Goal: Task Accomplishment & Management: Complete application form

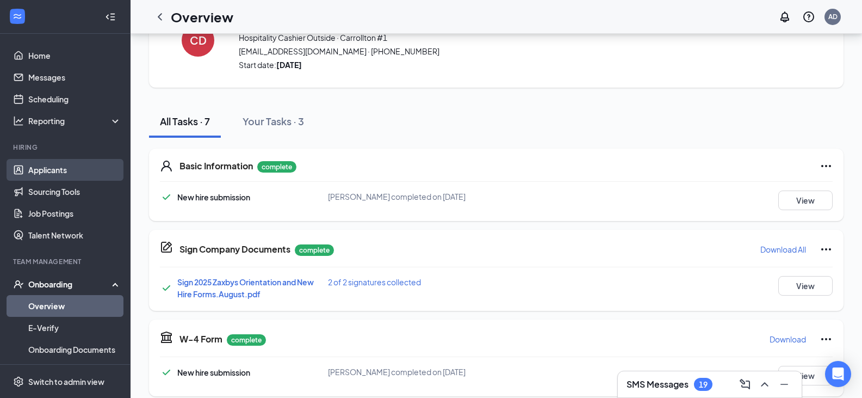
scroll to position [54, 0]
drag, startPoint x: 64, startPoint y: 167, endPoint x: 83, endPoint y: 166, distance: 19.6
click at [63, 168] on link "Applicants" at bounding box center [74, 170] width 93 height 22
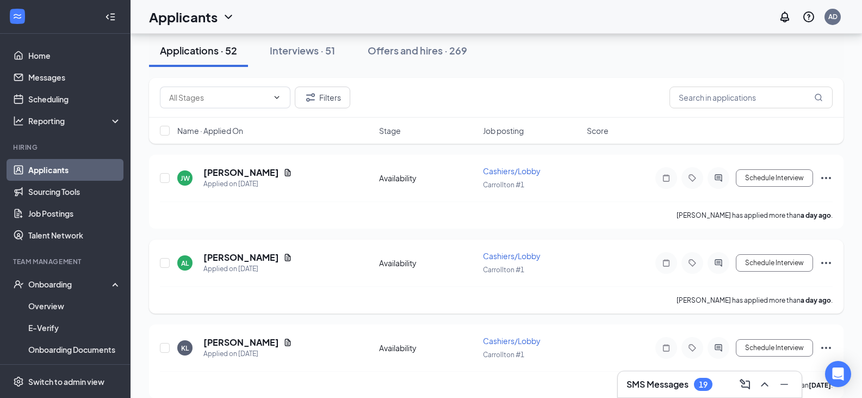
scroll to position [109, 0]
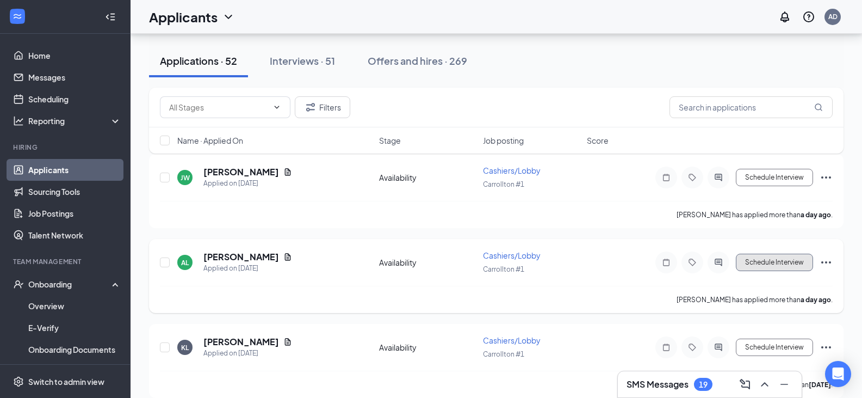
click at [780, 261] on button "Schedule Interview" at bounding box center [774, 262] width 77 height 17
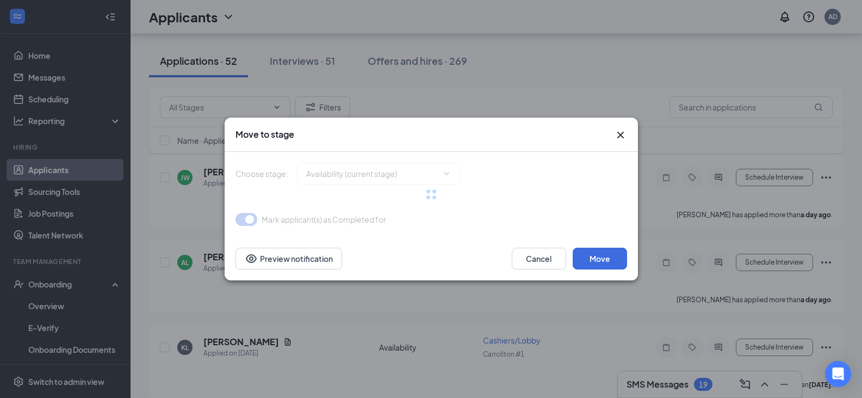
type input "Onsite Interview (next stage)"
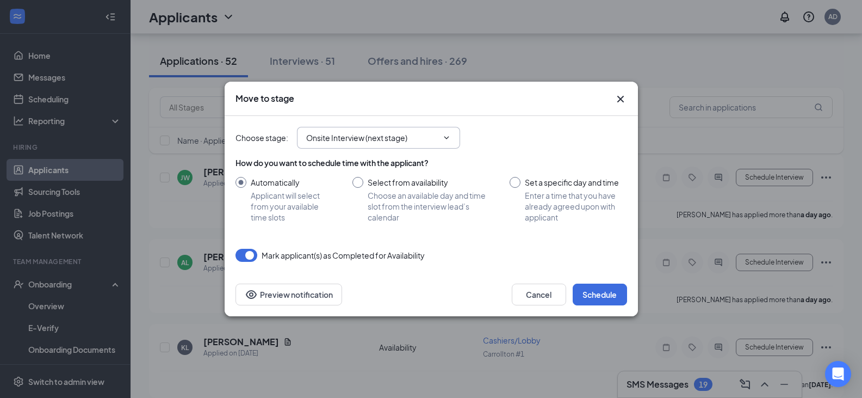
click at [454, 134] on span "Onsite Interview (next stage)" at bounding box center [378, 138] width 163 height 22
click at [447, 137] on icon "ChevronDown" at bounding box center [446, 137] width 9 height 9
click at [617, 96] on icon "Cross" at bounding box center [620, 98] width 13 height 13
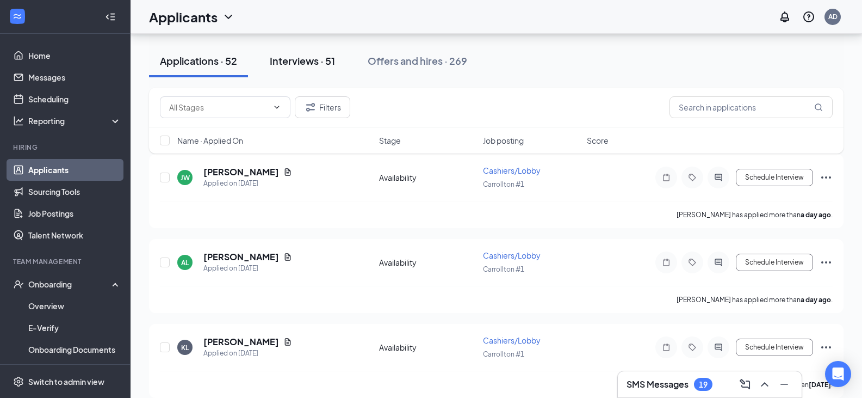
click at [308, 58] on div "Interviews · 51" at bounding box center [302, 61] width 65 height 14
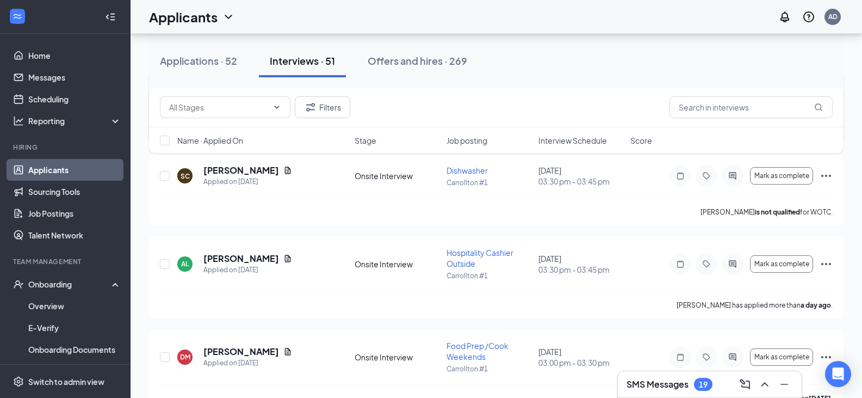
scroll to position [218, 0]
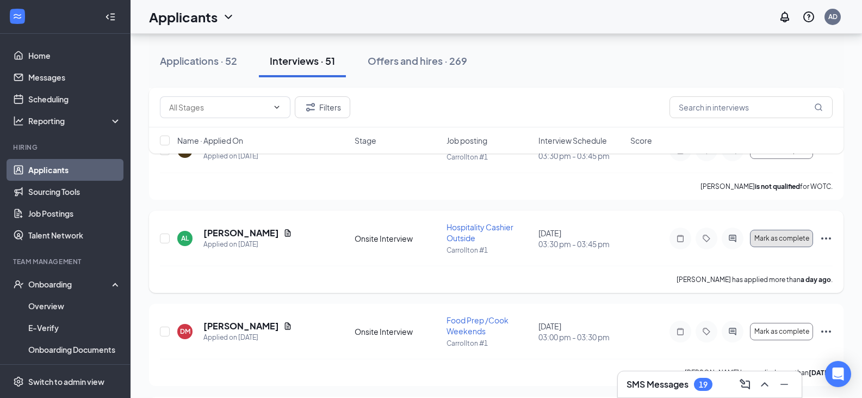
click at [781, 240] on span "Mark as complete" at bounding box center [782, 238] width 55 height 8
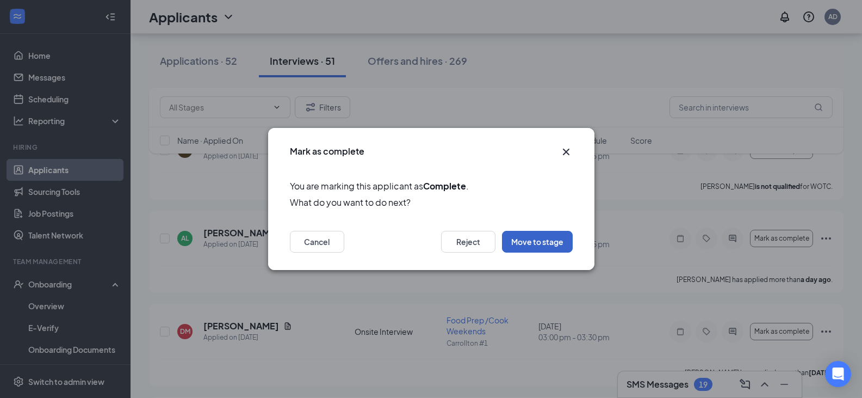
click at [552, 237] on button "Move to stage" at bounding box center [537, 242] width 71 height 22
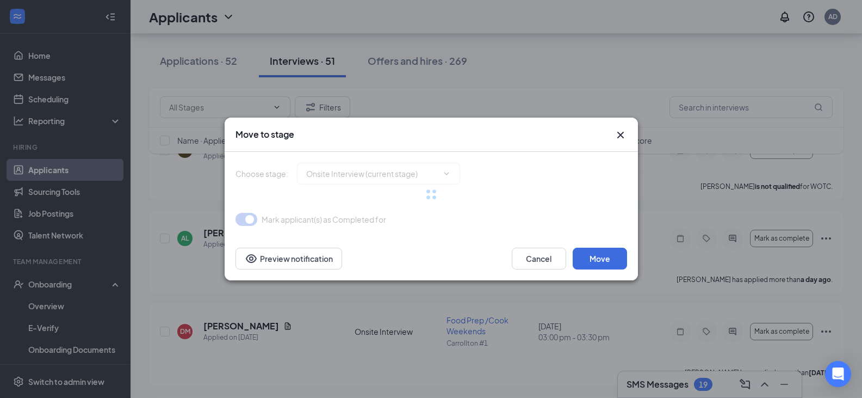
type input "Hiring Complete (final stage)"
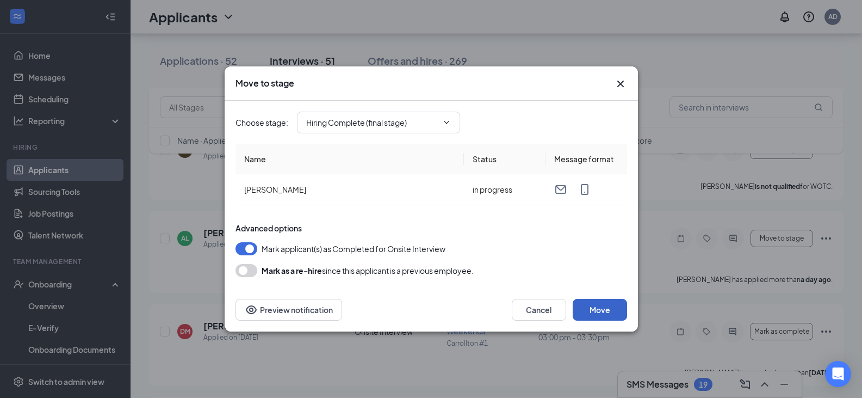
click at [603, 307] on button "Move" at bounding box center [600, 310] width 54 height 22
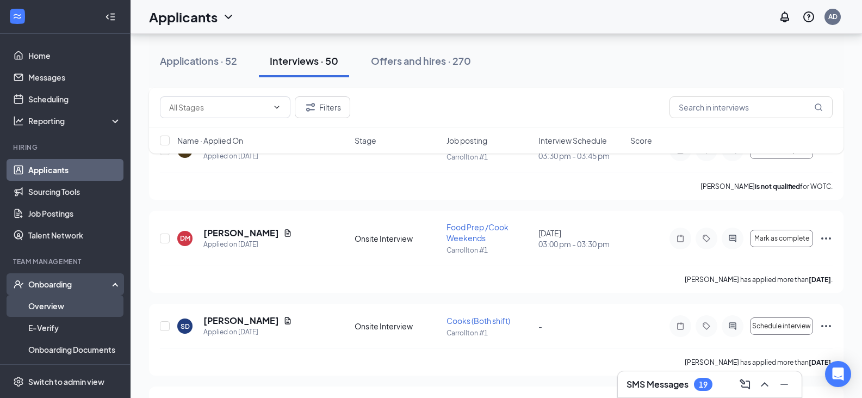
click at [48, 306] on link "Overview" at bounding box center [74, 306] width 93 height 22
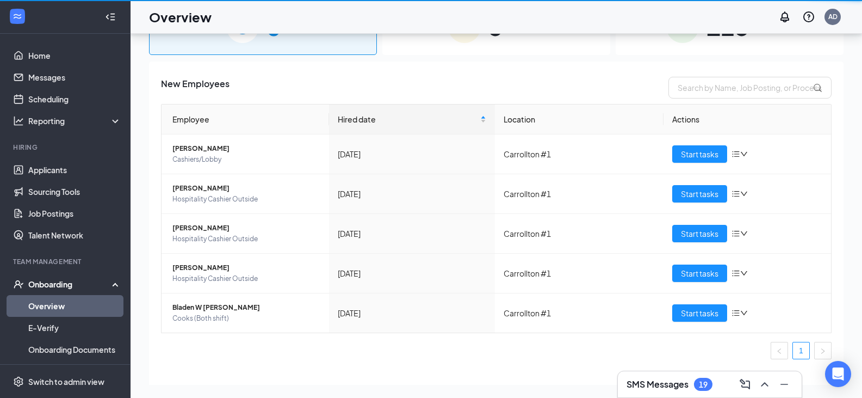
scroll to position [49, 0]
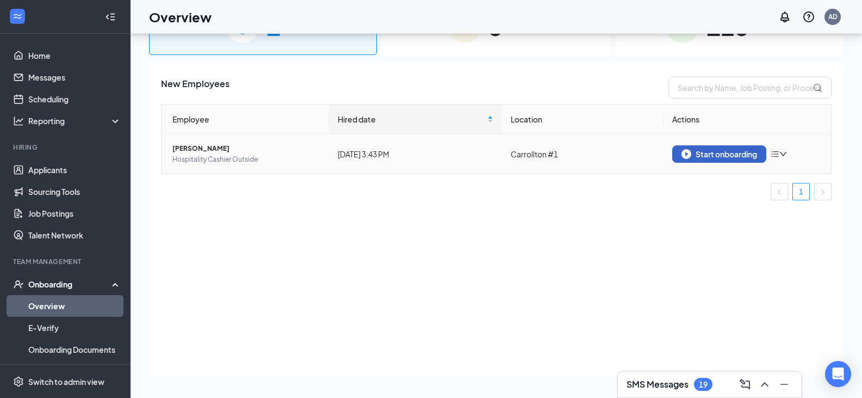
click at [734, 154] on div "Start onboarding" at bounding box center [720, 154] width 76 height 10
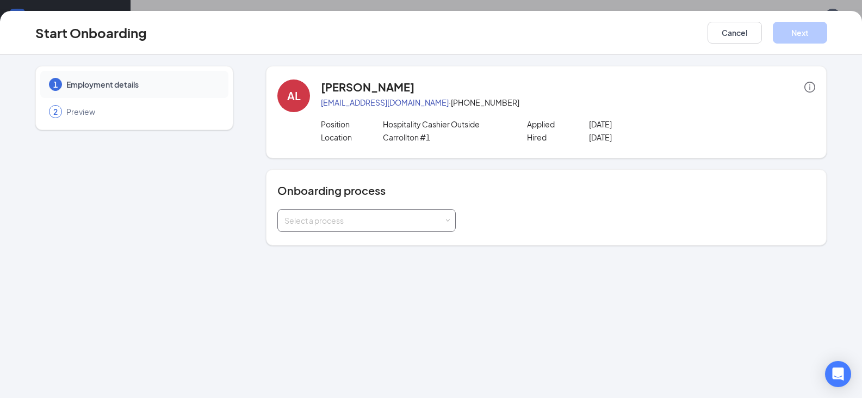
click at [453, 219] on div "Select a process" at bounding box center [366, 220] width 178 height 23
click at [363, 264] on span "[PERSON_NAME]'s Onboarding Module" at bounding box center [352, 263] width 140 height 10
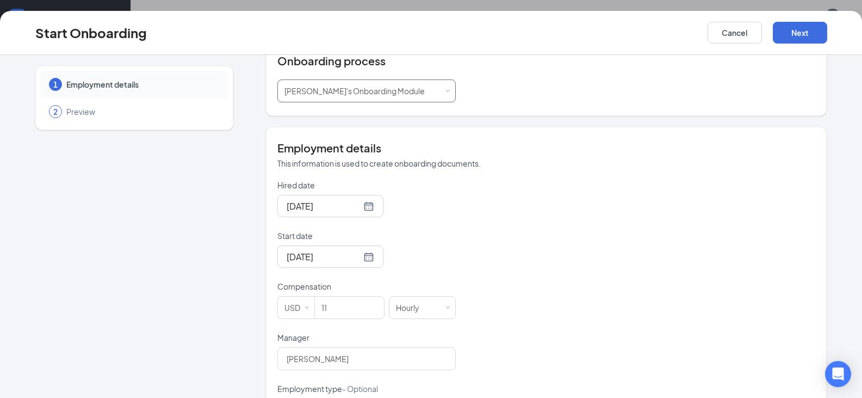
scroll to position [163, 0]
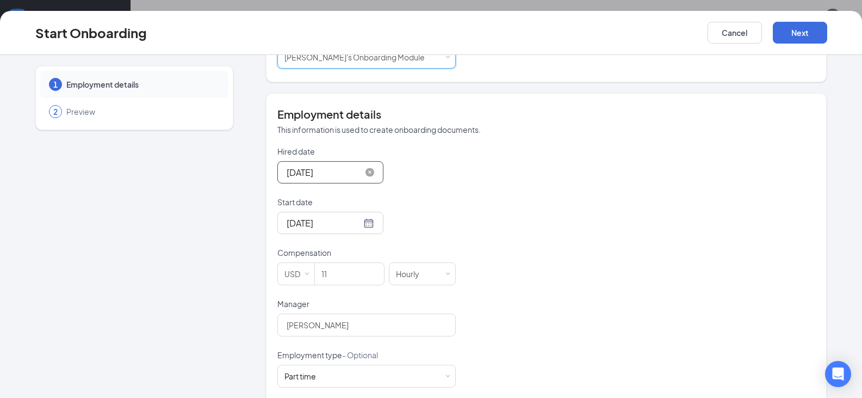
click at [306, 169] on input "[DATE]" at bounding box center [324, 172] width 75 height 14
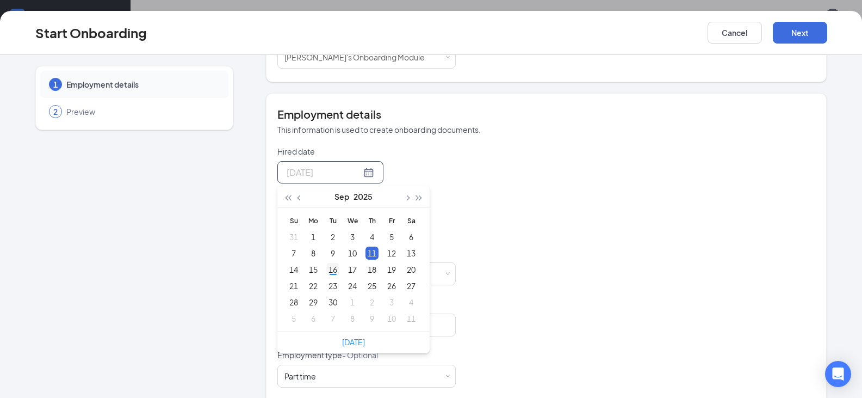
type input "[DATE]"
click at [328, 268] on div "16" at bounding box center [332, 269] width 13 height 13
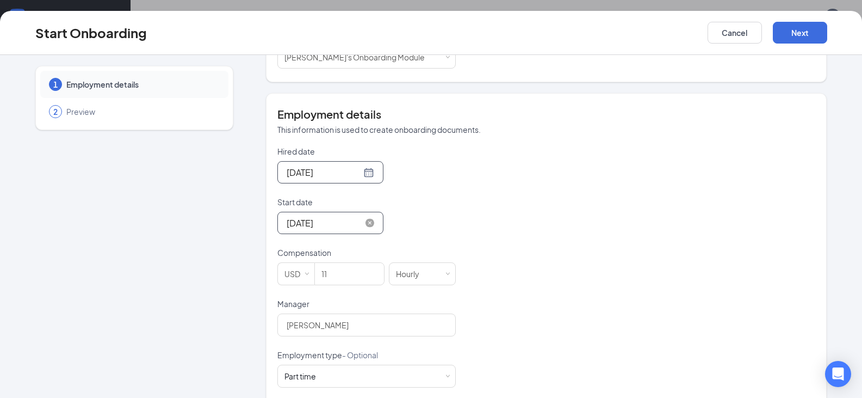
click at [333, 225] on input "[DATE]" at bounding box center [324, 223] width 75 height 14
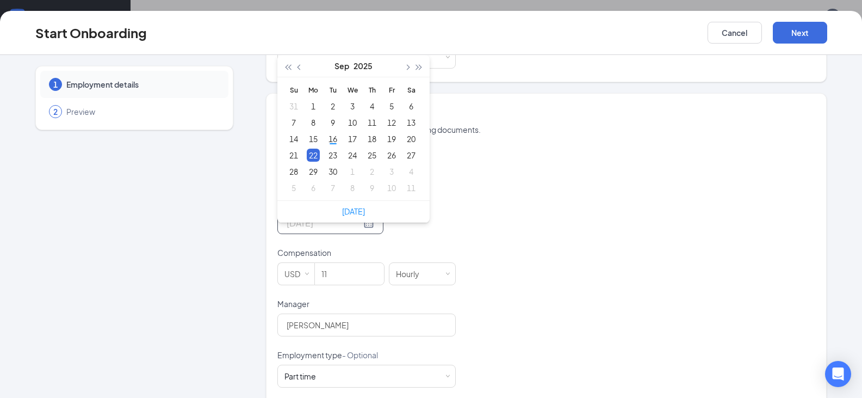
type input "[DATE]"
click at [478, 213] on div "Hired date [DATE] [DATE] Su Mo Tu We Th Fr Sa 31 1 2 3 4 5 6 7 8 9 10 11 12 13 …" at bounding box center [546, 324] width 538 height 356
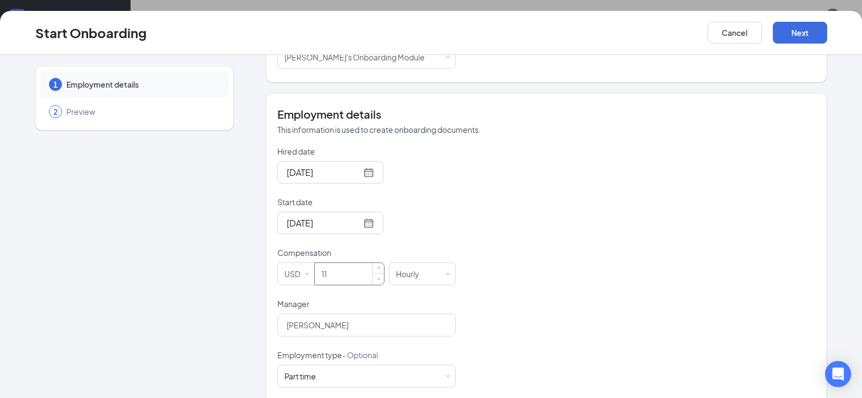
click at [345, 275] on input "11" at bounding box center [349, 274] width 69 height 22
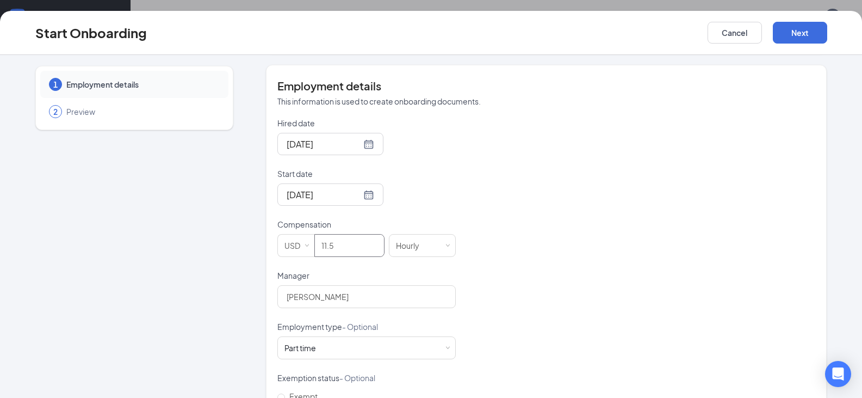
scroll to position [292, 0]
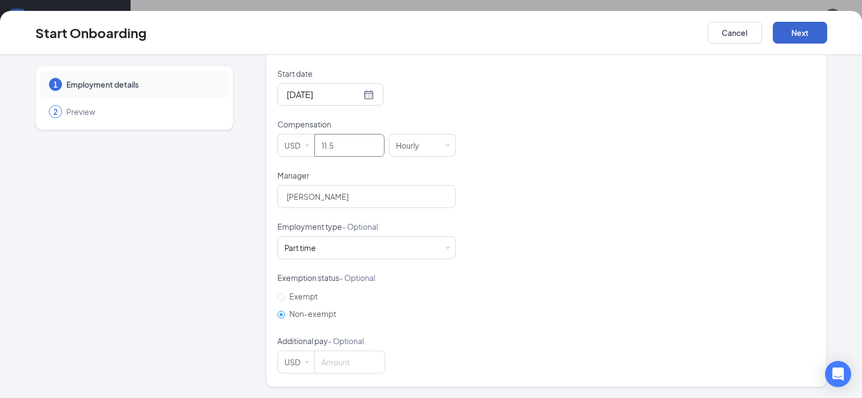
type input "11.5"
click at [805, 35] on button "Next" at bounding box center [800, 33] width 54 height 22
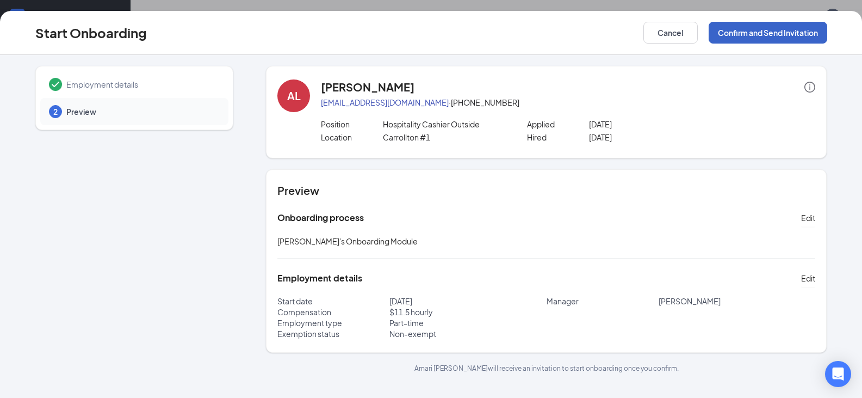
click at [756, 32] on button "Confirm and Send Invitation" at bounding box center [768, 33] width 119 height 22
